Goal: Find specific page/section: Find specific page/section

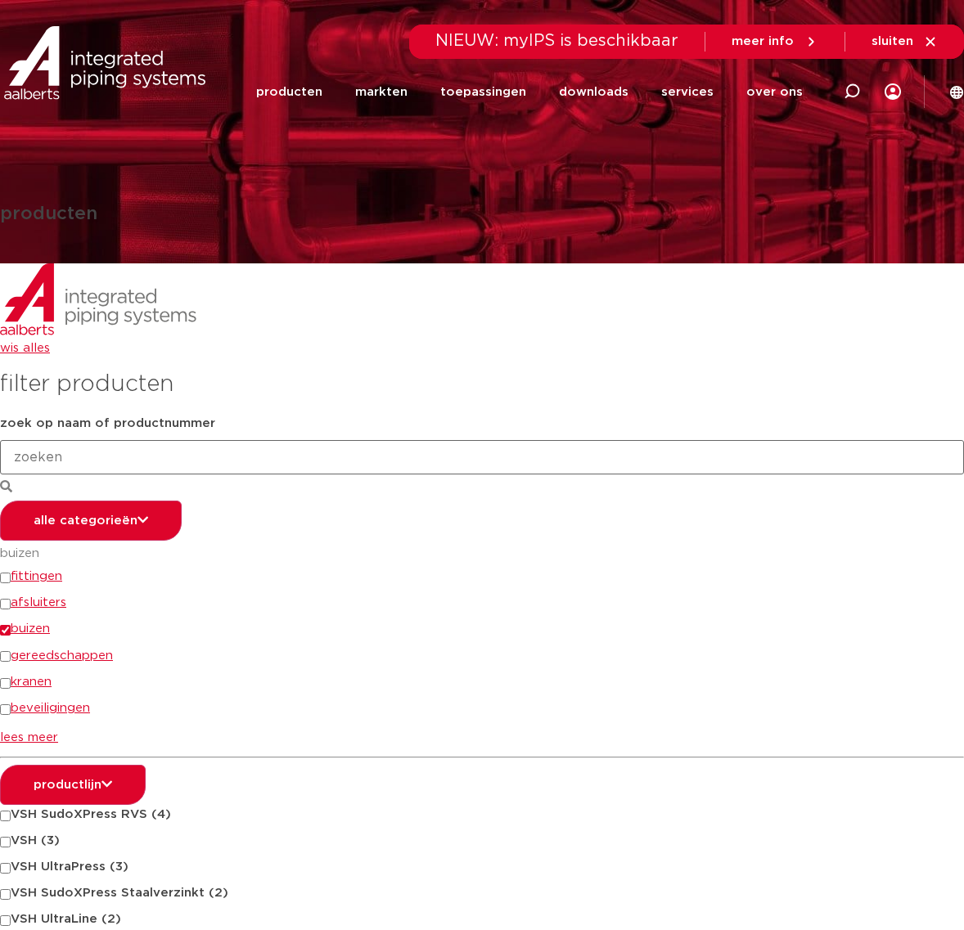
scroll to position [537, 0]
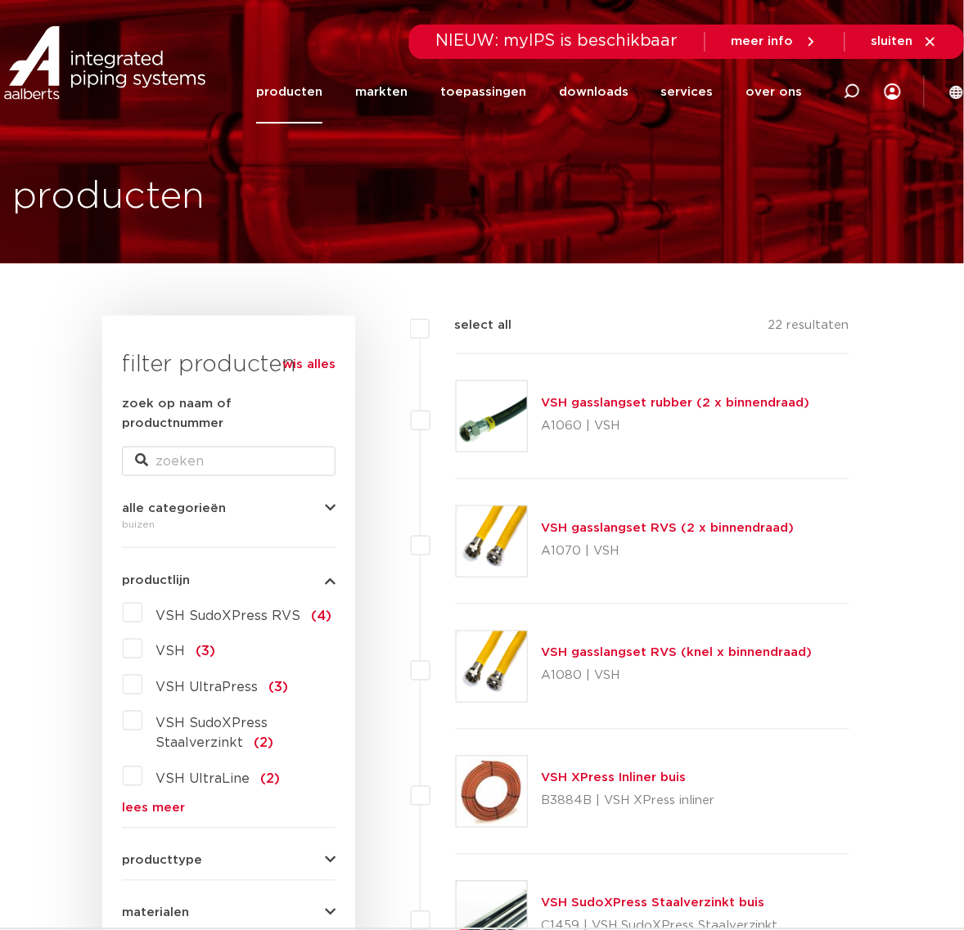
click at [165, 803] on link "lees meer" at bounding box center [229, 809] width 214 height 12
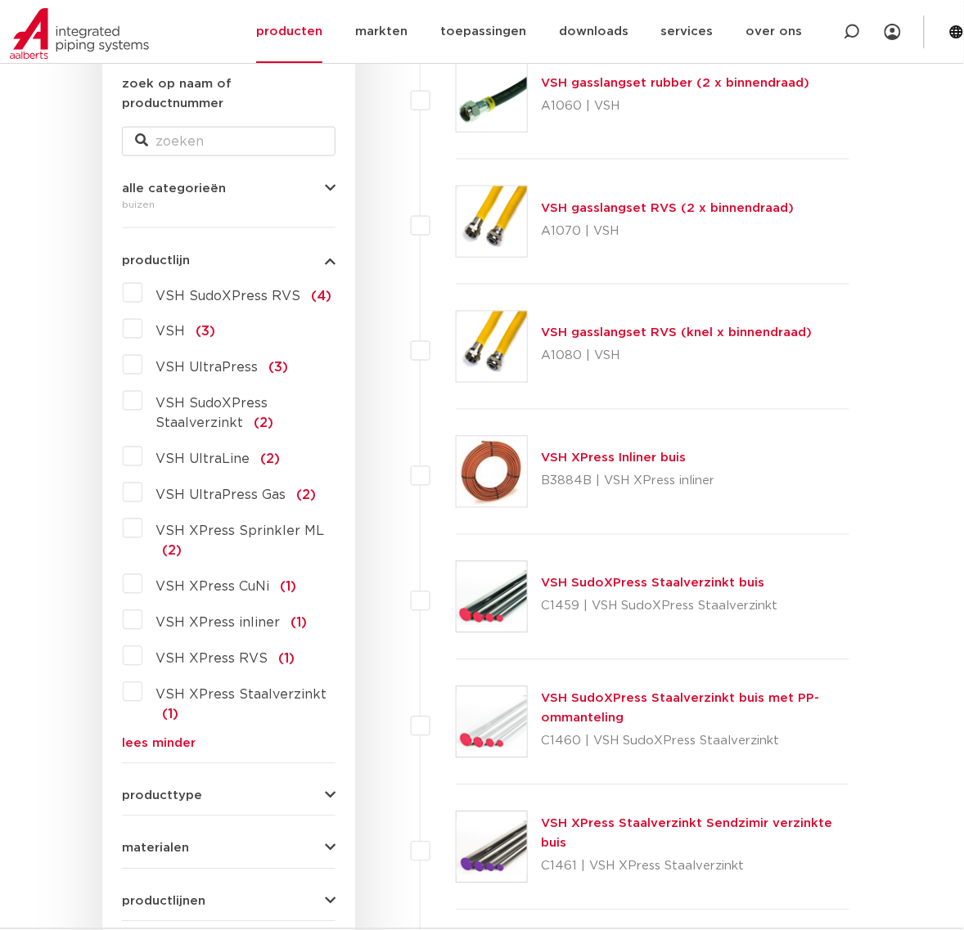
scroll to position [409, 0]
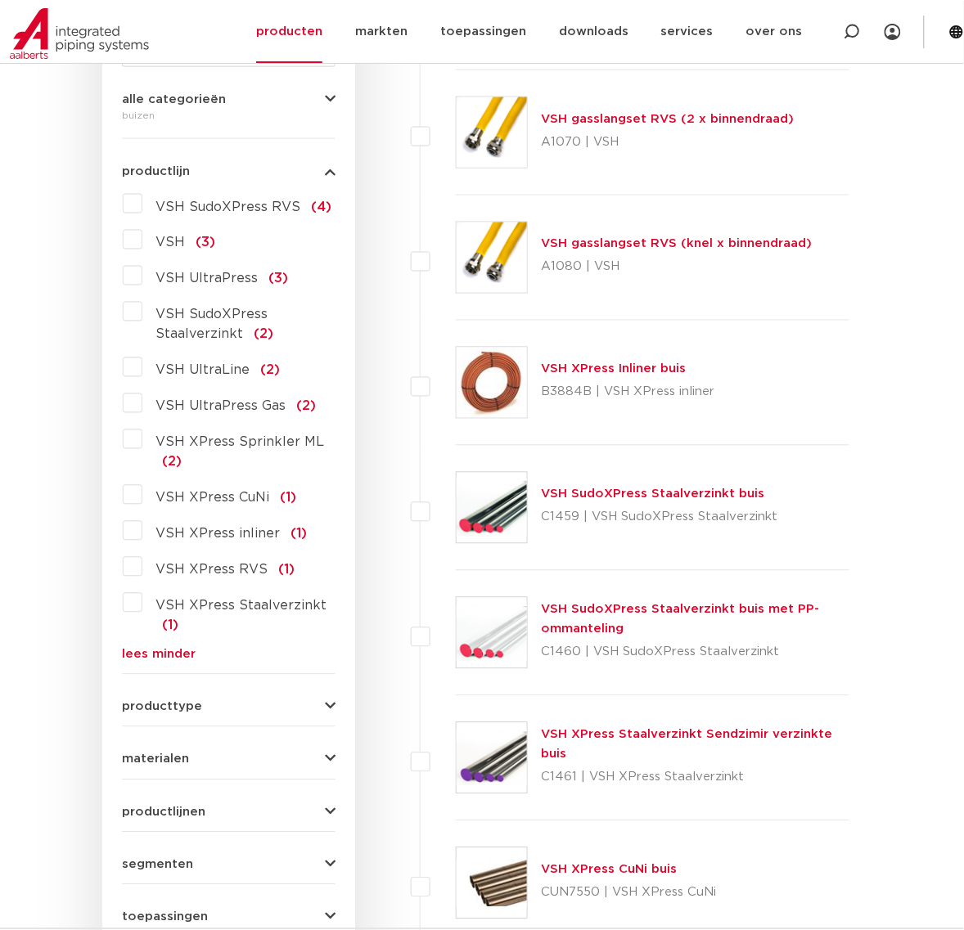
click at [256, 554] on label "VSH XPress RVS (1)" at bounding box center [218, 567] width 152 height 26
click at [0, 0] on input "VSH XPress RVS (1)" at bounding box center [0, 0] width 0 height 0
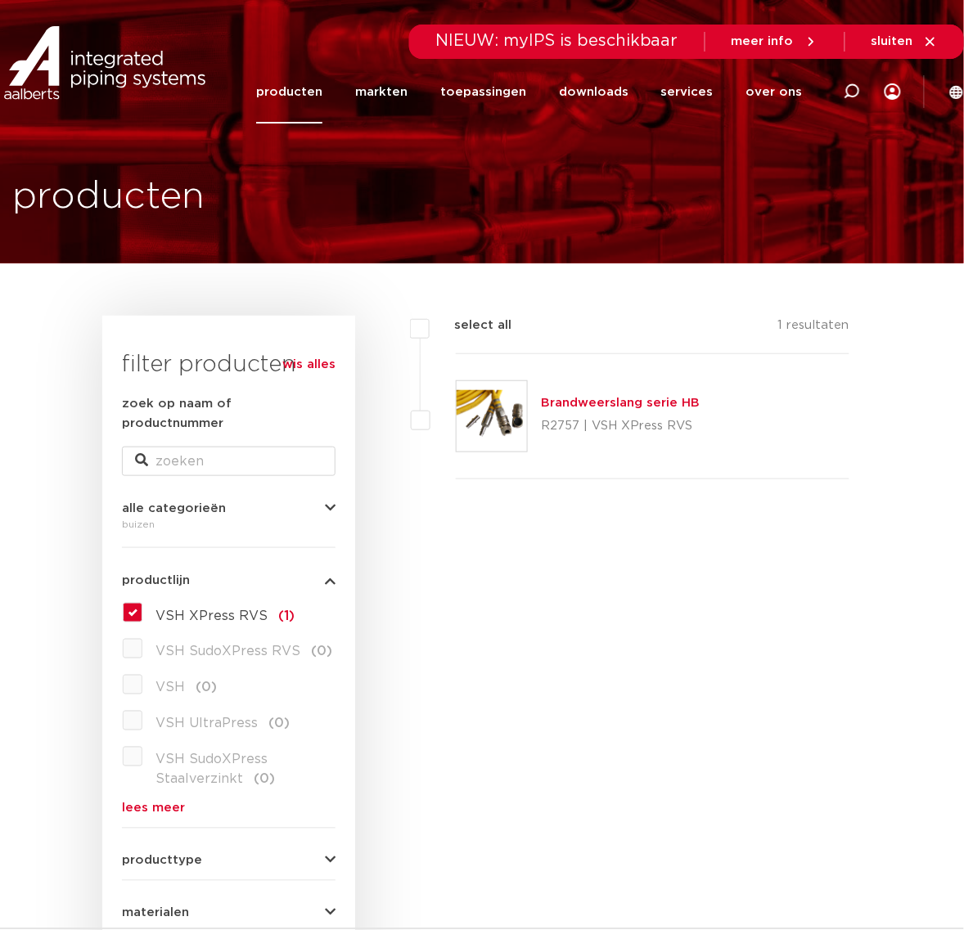
click at [315, 91] on link "producten" at bounding box center [289, 92] width 66 height 63
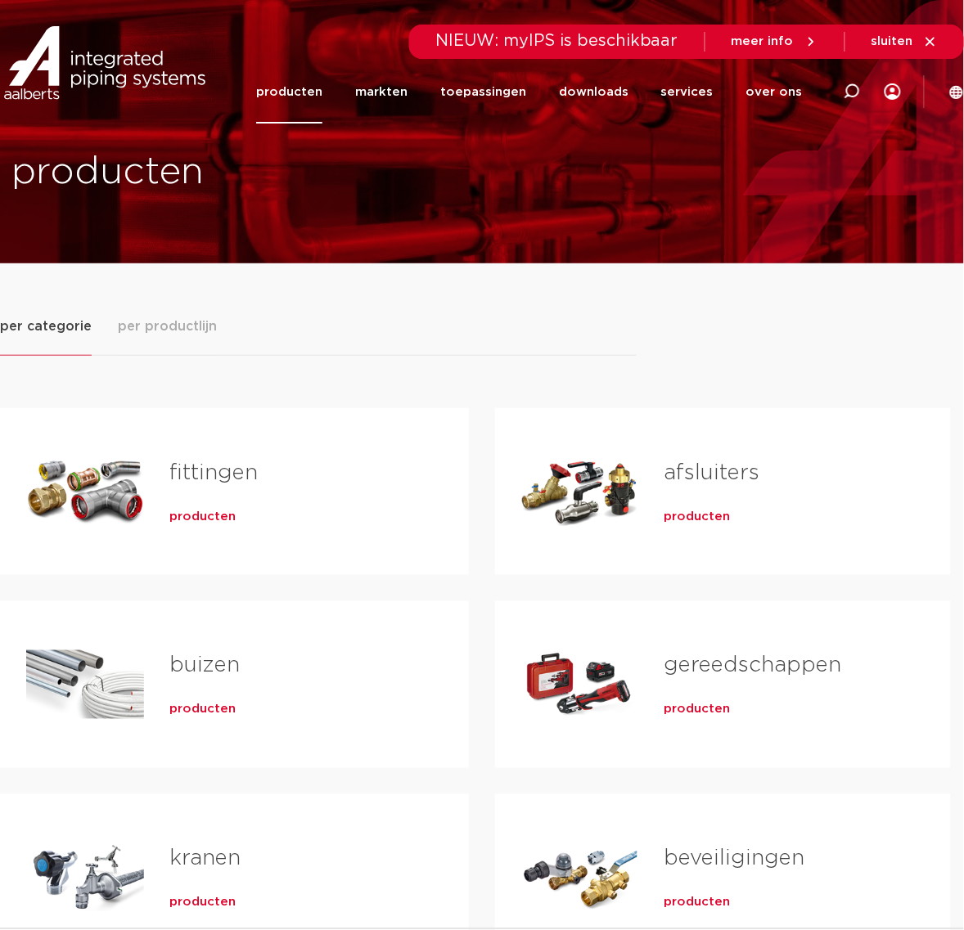
click at [181, 517] on span "producten" at bounding box center [203, 517] width 66 height 16
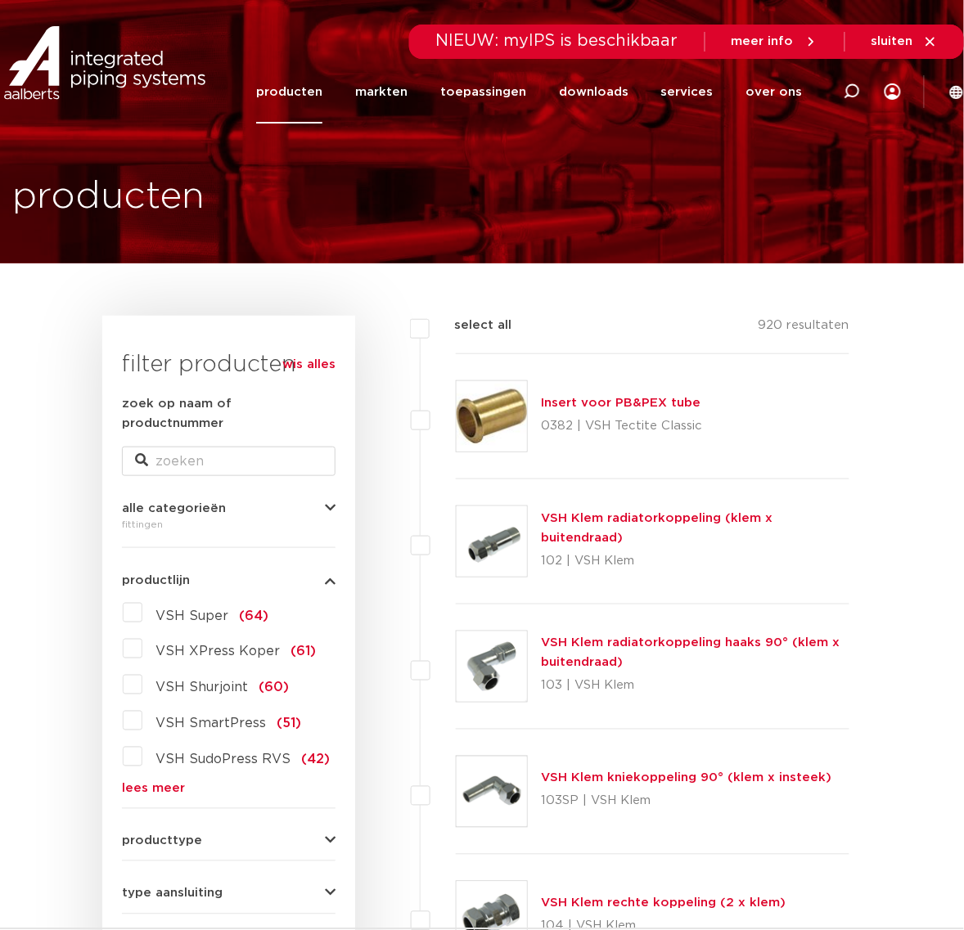
click at [140, 783] on link "lees meer" at bounding box center [229, 789] width 214 height 12
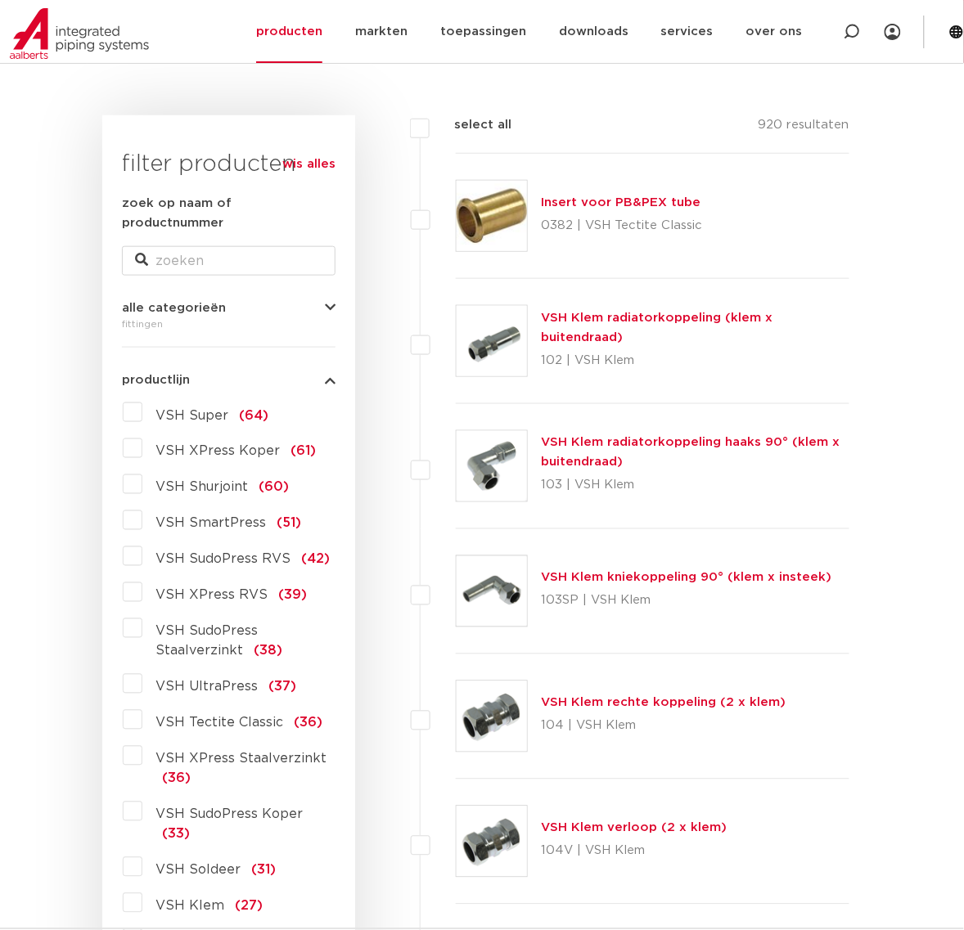
scroll to position [205, 0]
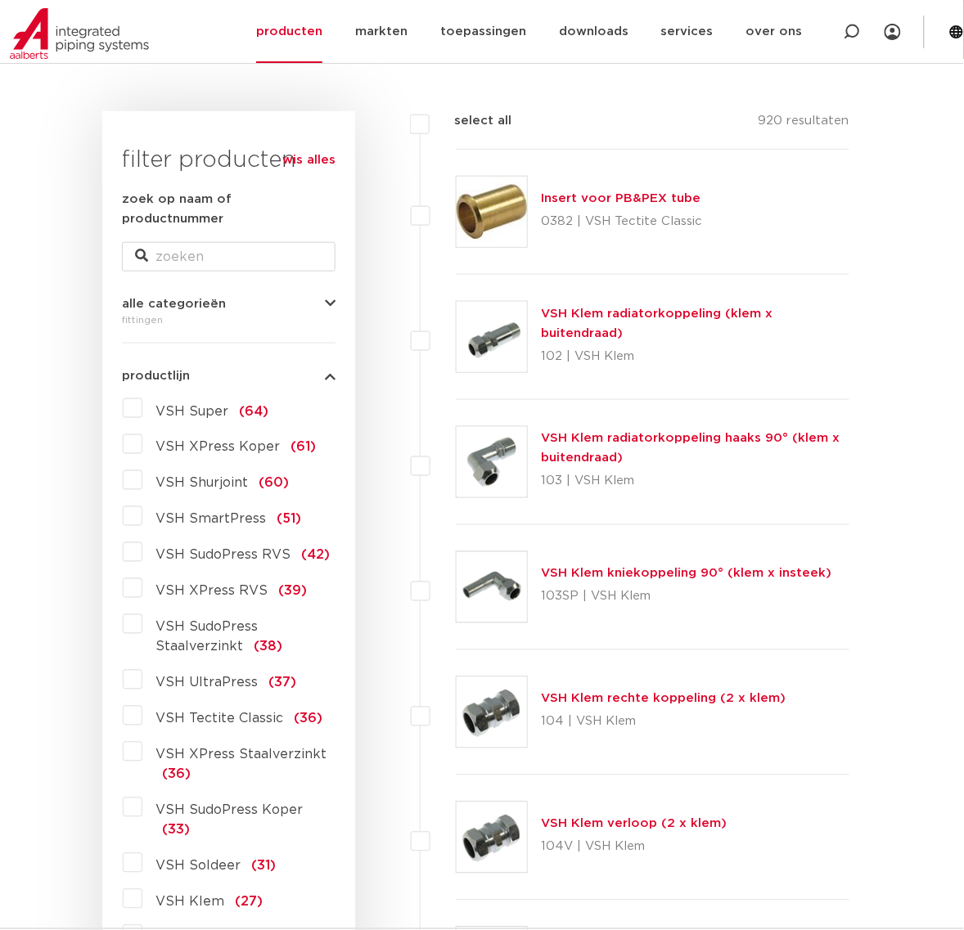
click at [190, 582] on label "VSH XPress RVS (39)" at bounding box center [224, 588] width 164 height 26
click at [0, 0] on input "VSH XPress RVS (39)" at bounding box center [0, 0] width 0 height 0
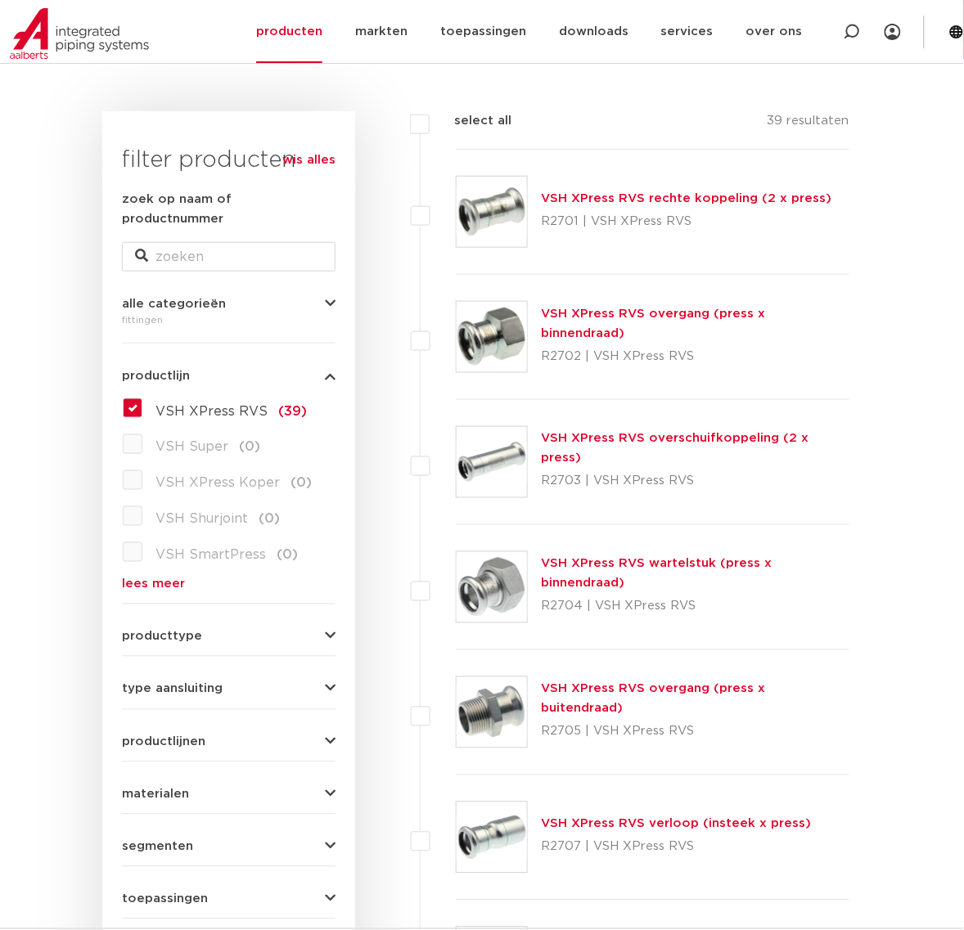
click at [483, 190] on img at bounding box center [492, 212] width 70 height 70
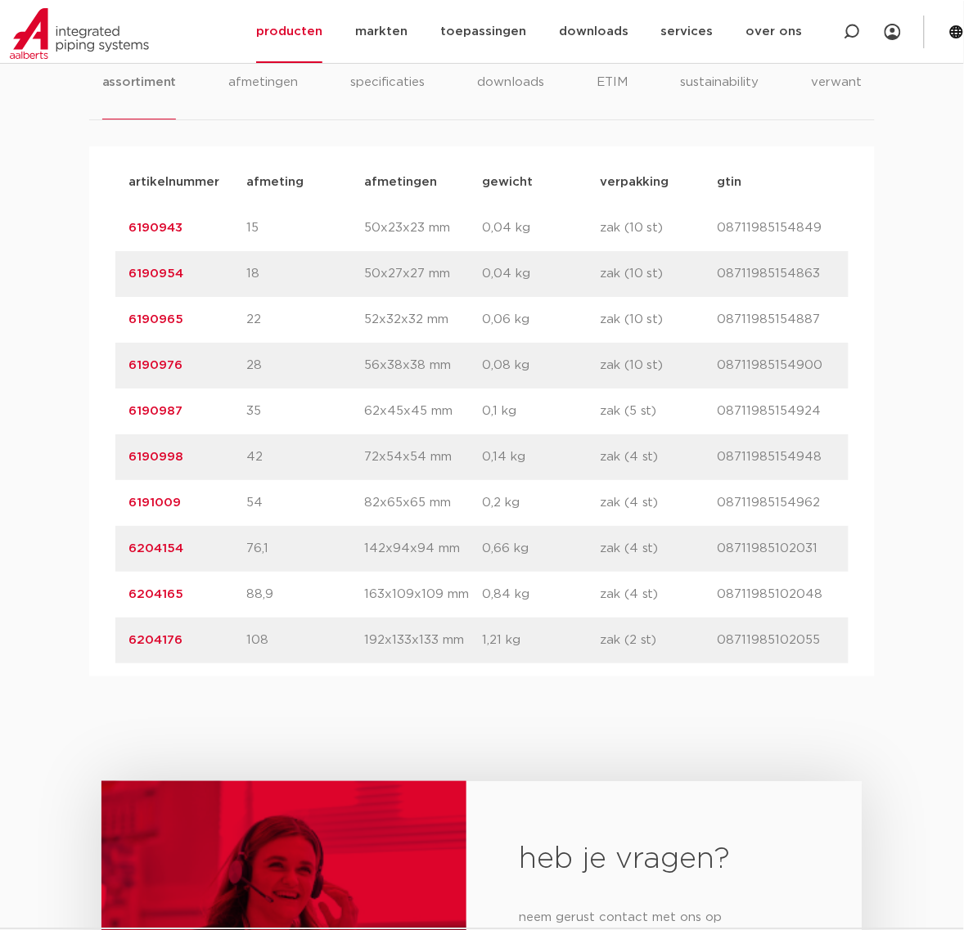
scroll to position [1023, 0]
